Goal: Task Accomplishment & Management: Manage account settings

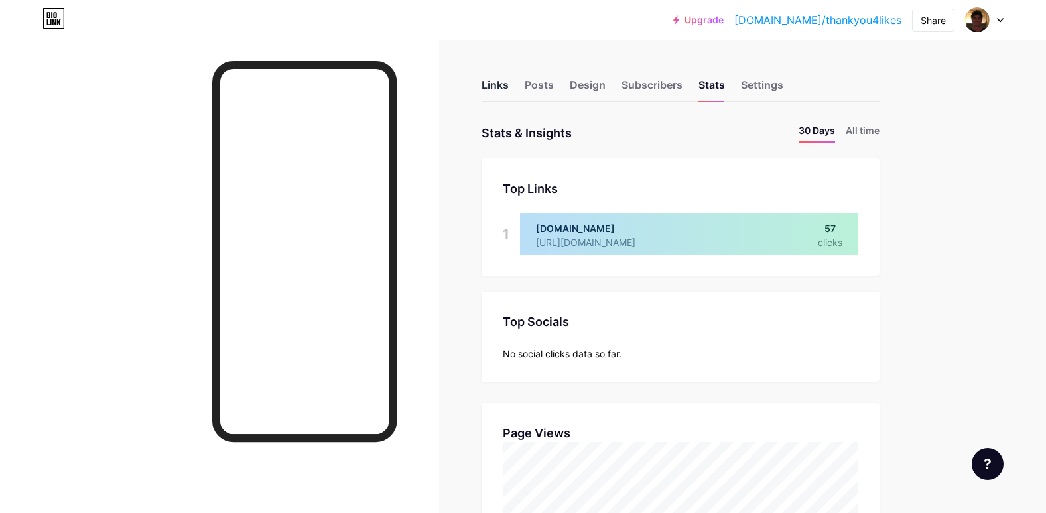
click at [493, 82] on div "Links" at bounding box center [494, 89] width 27 height 24
